Goal: Task Accomplishment & Management: Manage account settings

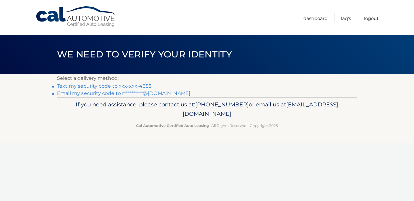
click at [142, 88] on link "Text my security code to xxx-xxx-4658" at bounding box center [104, 86] width 94 height 6
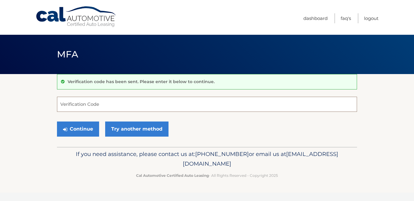
click at [129, 110] on input "Verification Code" at bounding box center [207, 104] width 300 height 15
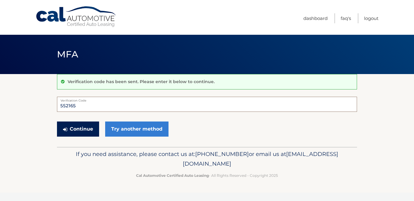
type input "552165"
click at [84, 128] on button "Continue" at bounding box center [78, 129] width 42 height 15
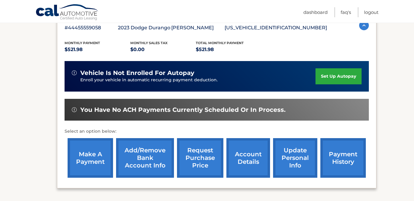
scroll to position [115, 0]
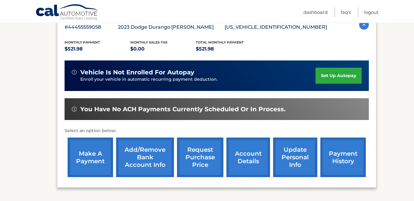
click at [253, 155] on link "account details" at bounding box center [248, 158] width 44 height 40
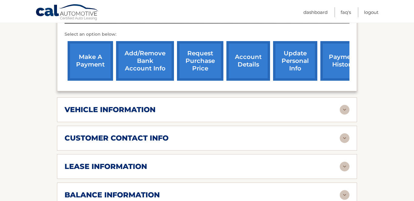
scroll to position [229, 0]
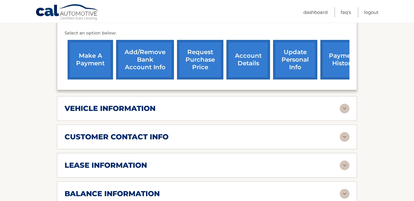
click at [345, 104] on img at bounding box center [344, 109] width 10 height 10
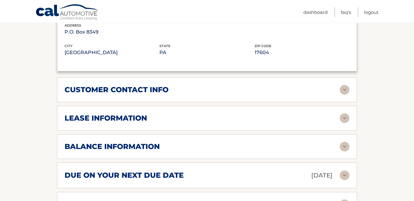
scroll to position [424, 0]
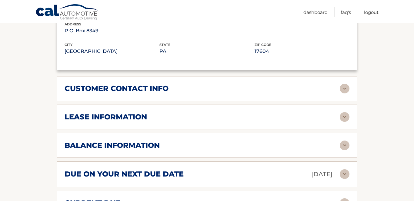
click at [346, 112] on img at bounding box center [344, 117] width 10 height 10
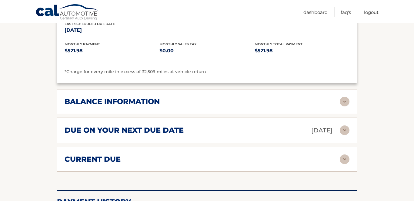
scroll to position [579, 0]
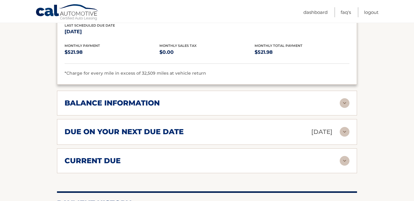
click at [345, 98] on img at bounding box center [344, 103] width 10 height 10
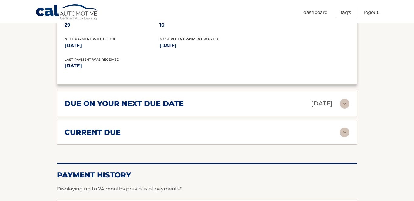
scroll to position [684, 0]
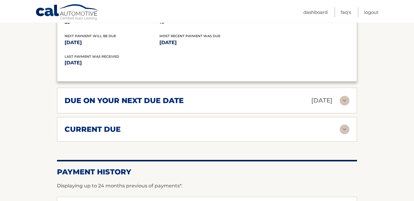
click at [345, 96] on img at bounding box center [344, 101] width 10 height 10
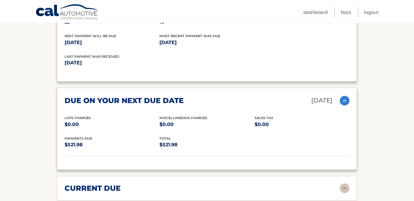
click at [342, 184] on img at bounding box center [344, 189] width 10 height 10
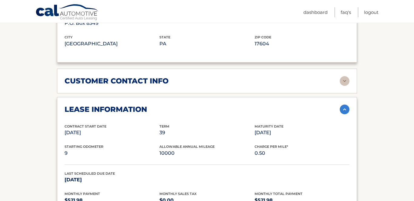
scroll to position [433, 0]
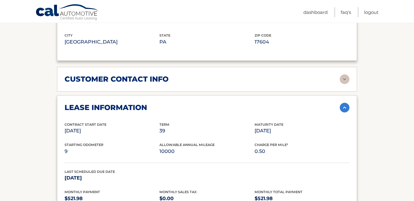
drag, startPoint x: 411, startPoint y: 129, endPoint x: 412, endPoint y: 65, distance: 63.6
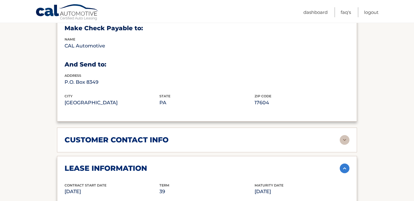
scroll to position [407, 0]
